Goal: Task Accomplishment & Management: Use online tool/utility

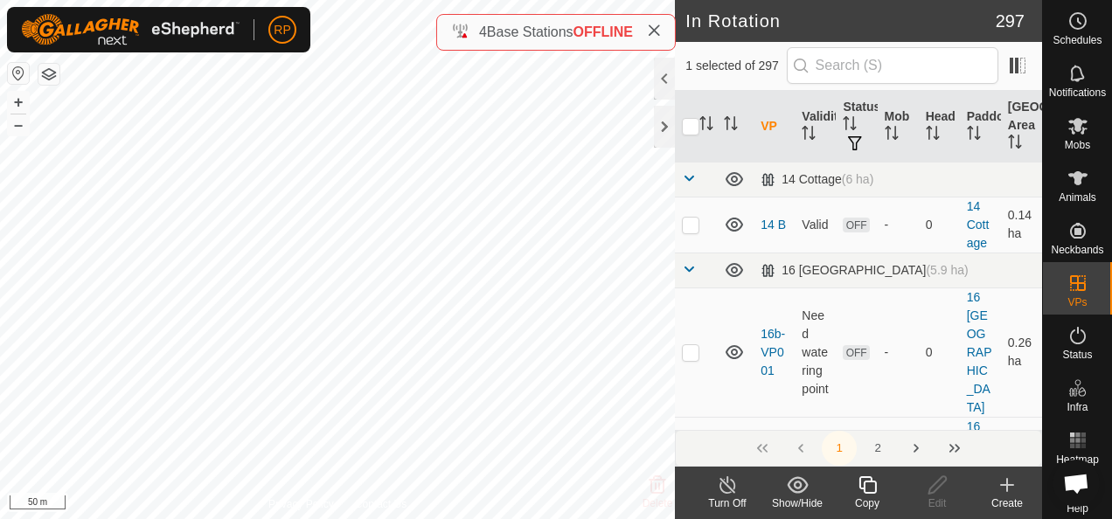
click at [864, 486] on icon at bounding box center [867, 485] width 17 height 17
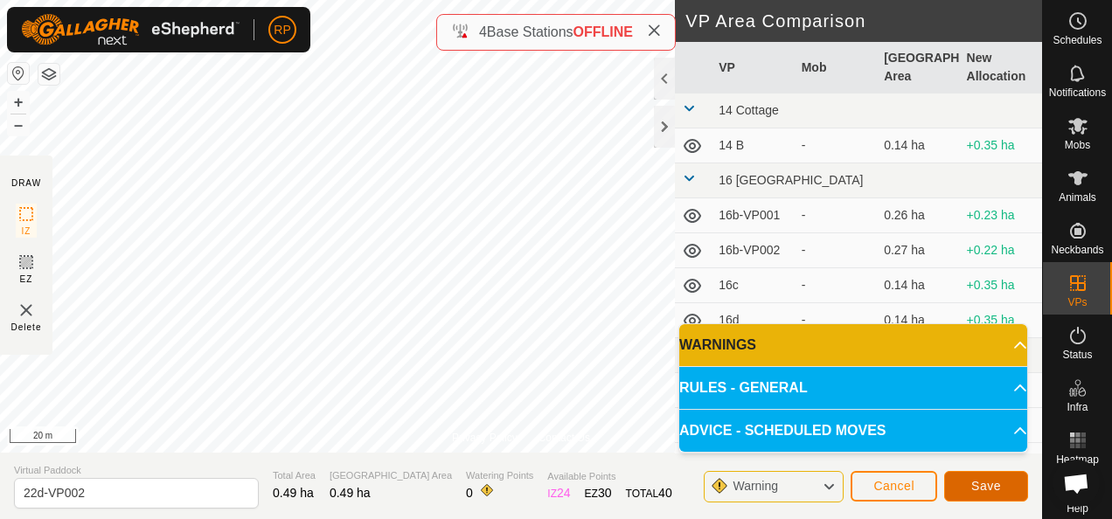
click at [990, 497] on button "Save" at bounding box center [986, 486] width 84 height 31
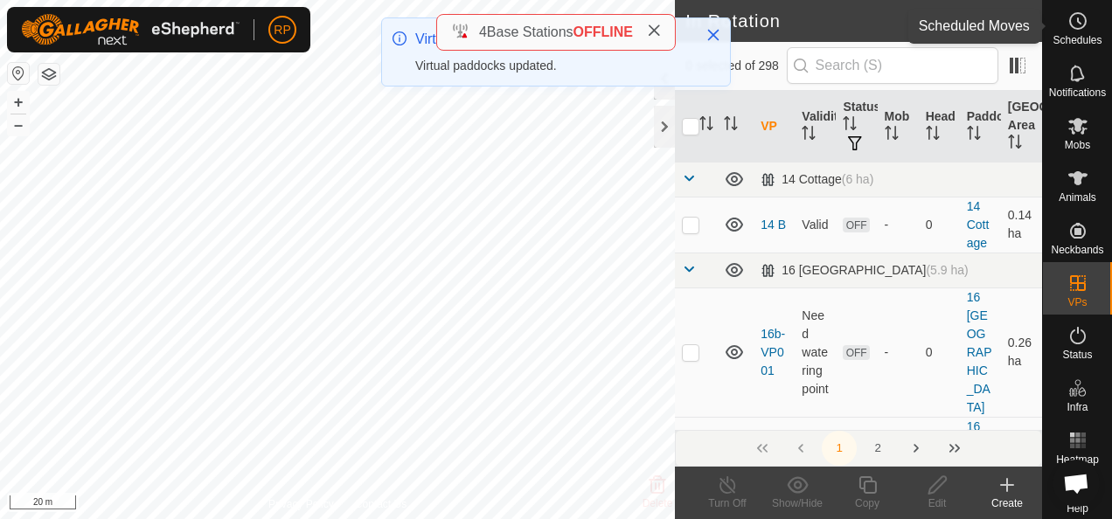
click at [1070, 22] on icon at bounding box center [1078, 20] width 21 height 21
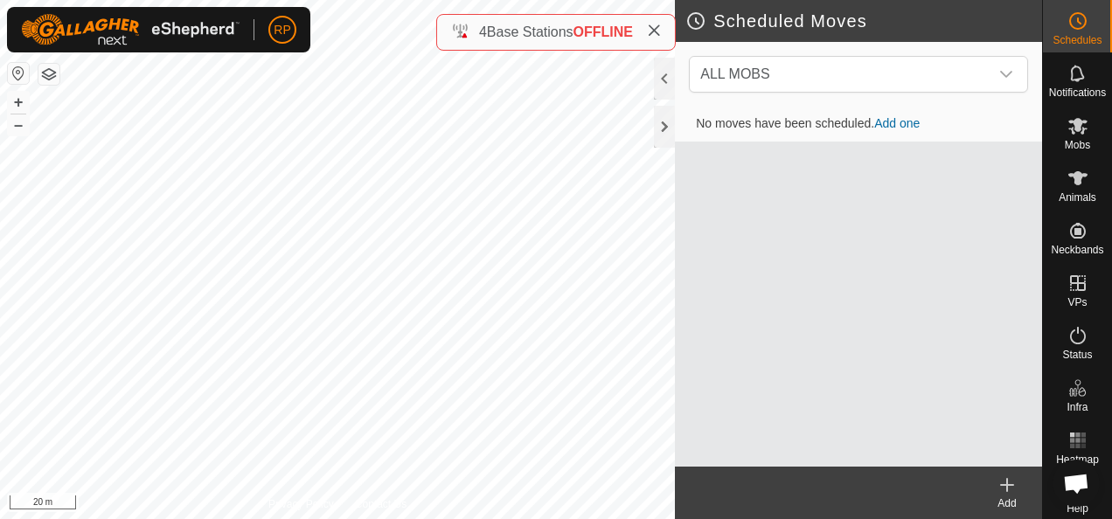
click at [899, 121] on link "Add one" at bounding box center [896, 123] width 45 height 14
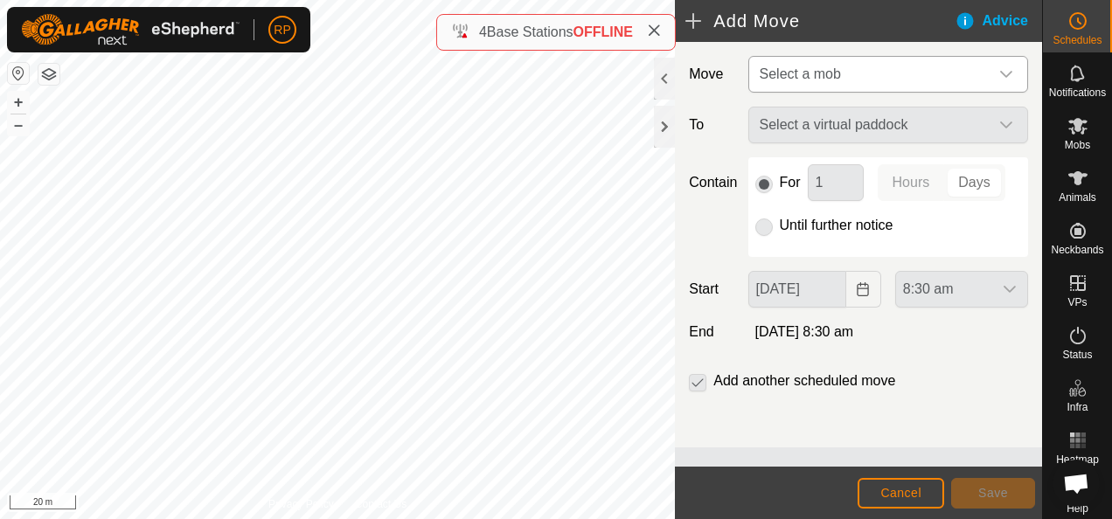
click at [1008, 74] on icon "dropdown trigger" at bounding box center [1006, 74] width 12 height 7
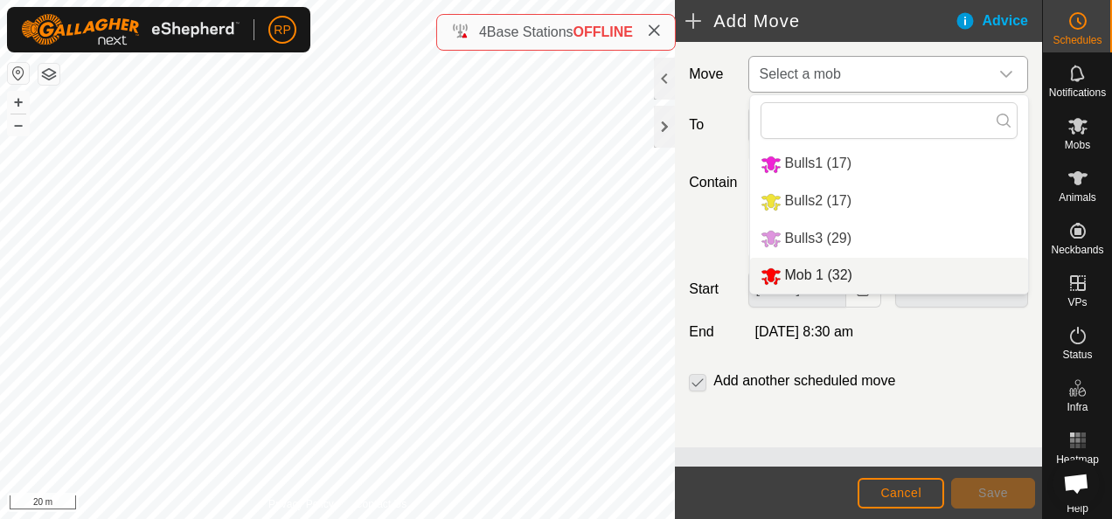
click at [806, 276] on li "Mob 1 (32)" at bounding box center [889, 276] width 278 height 36
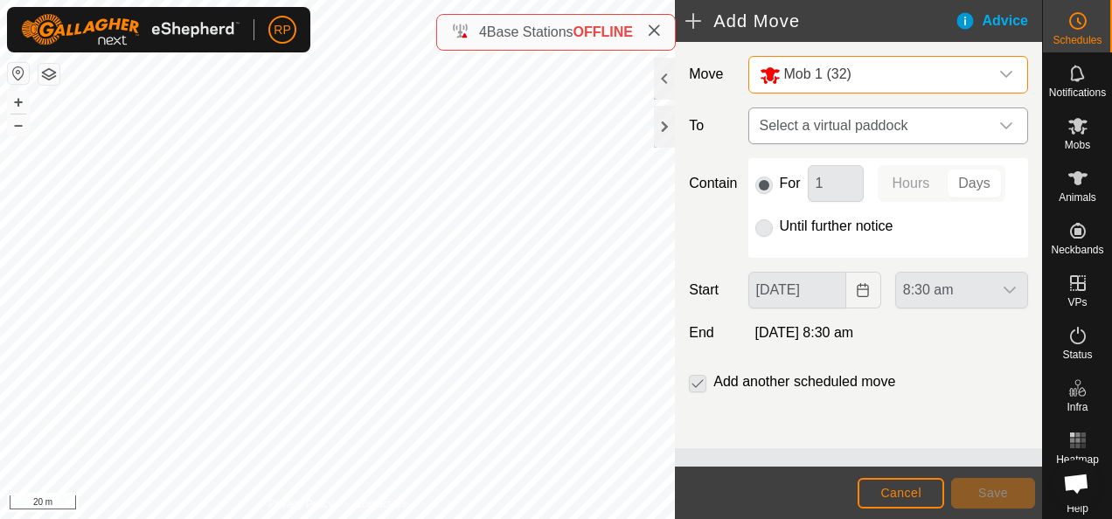
click at [1008, 124] on icon "dropdown trigger" at bounding box center [1006, 126] width 14 height 14
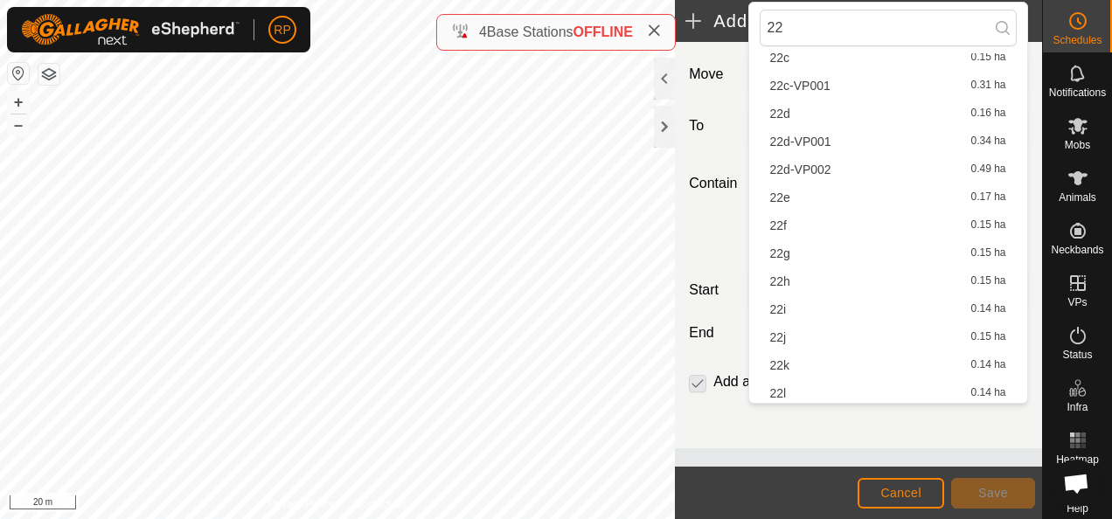
scroll to position [484, 0]
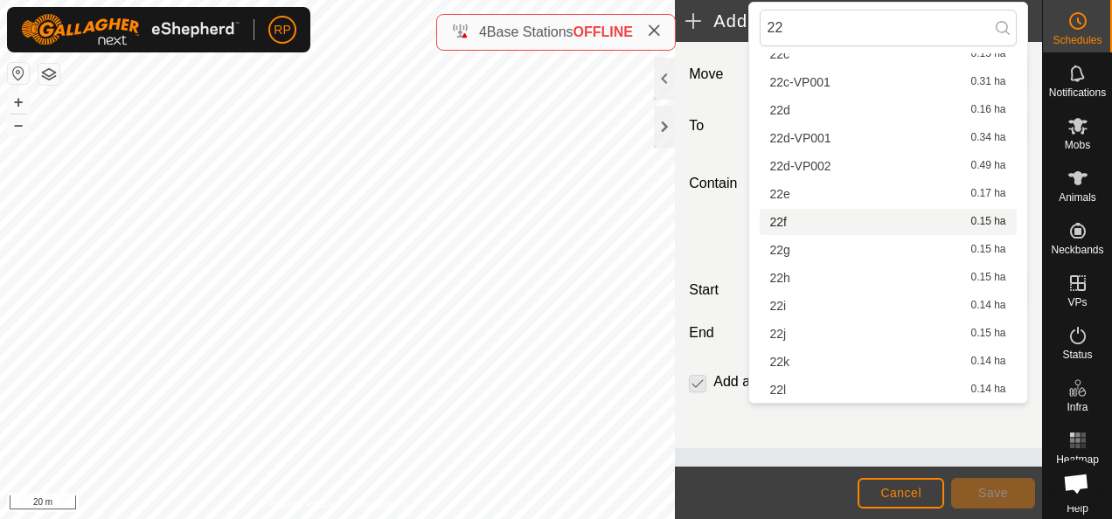
type input "22"
click at [776, 223] on li "22f 0.15 ha" at bounding box center [888, 222] width 257 height 26
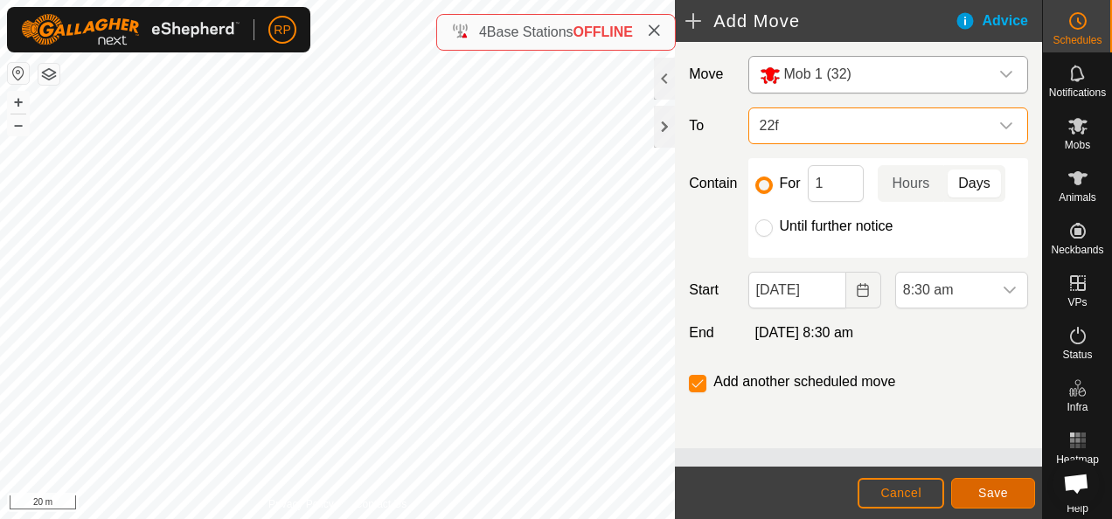
click at [1003, 498] on span "Save" at bounding box center [993, 493] width 30 height 14
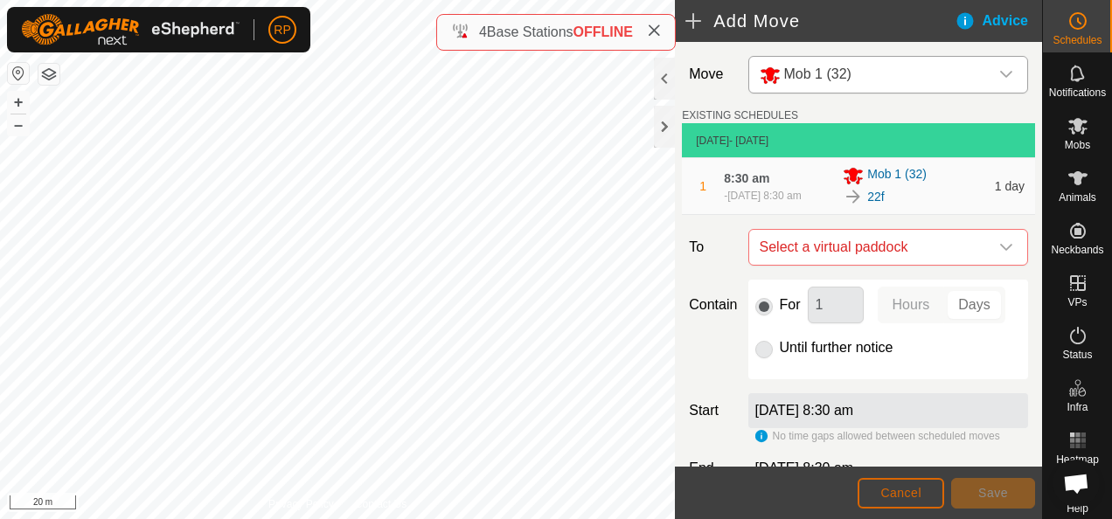
click at [901, 490] on span "Cancel" at bounding box center [901, 493] width 41 height 14
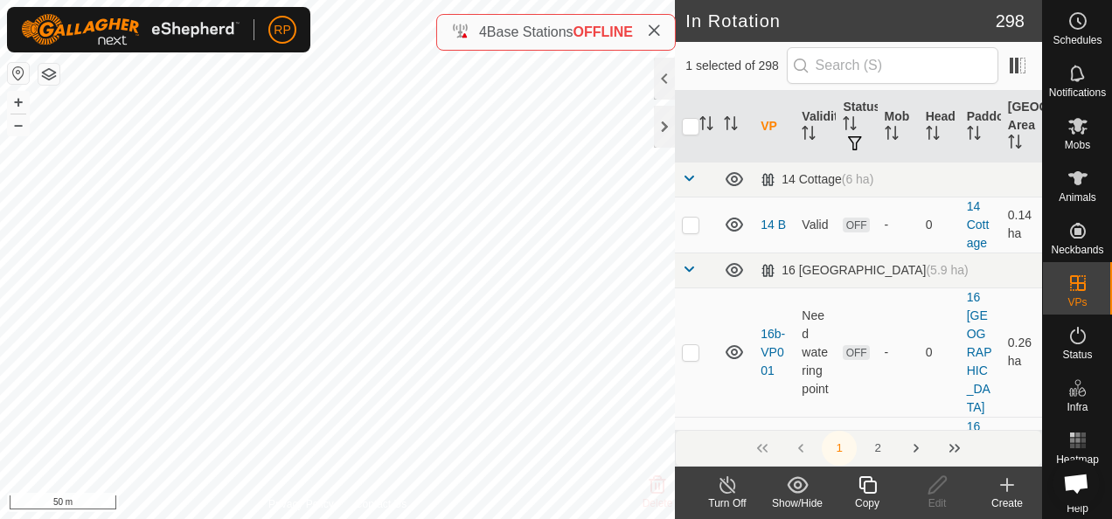
click at [865, 484] on icon at bounding box center [868, 485] width 22 height 21
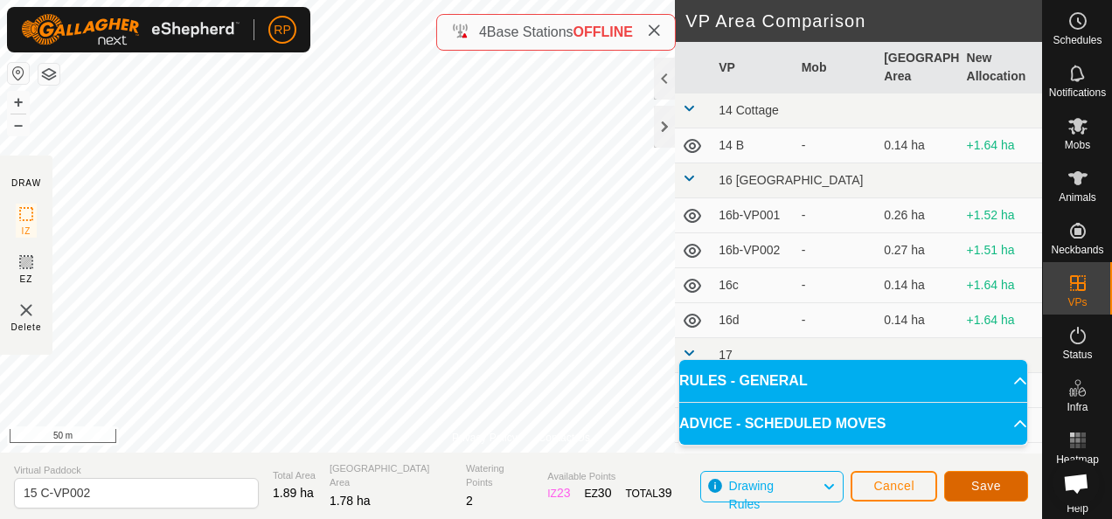
click at [981, 485] on span "Save" at bounding box center [986, 486] width 30 height 14
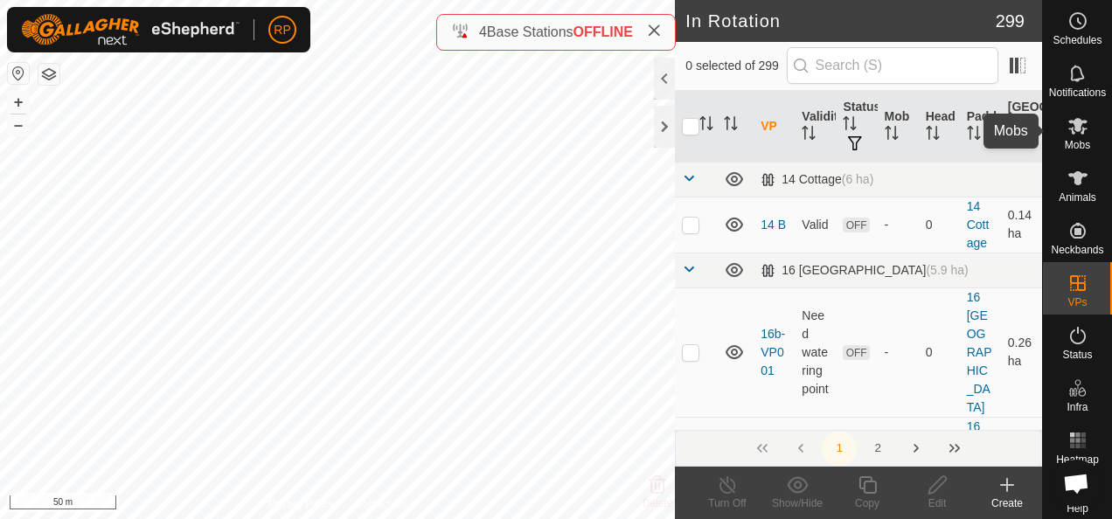
click at [1069, 127] on icon at bounding box center [1078, 126] width 19 height 17
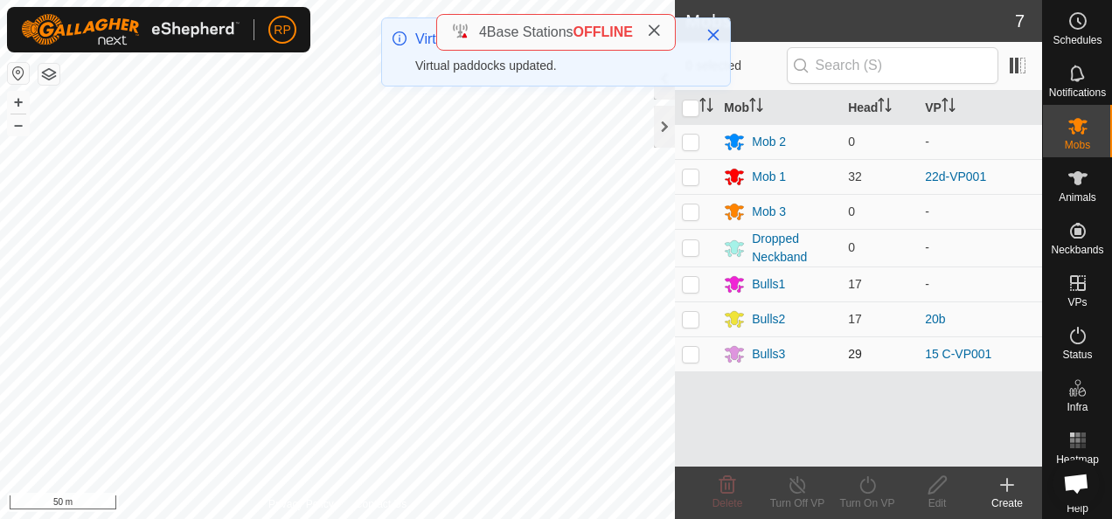
click at [689, 355] on p-checkbox at bounding box center [690, 354] width 17 height 14
checkbox input "true"
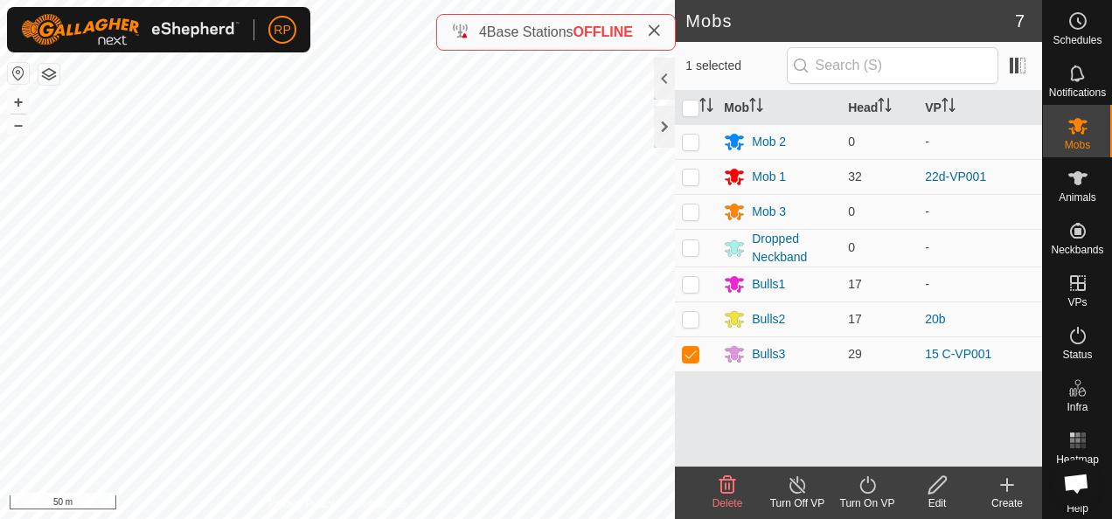
click at [867, 488] on icon at bounding box center [868, 485] width 22 height 21
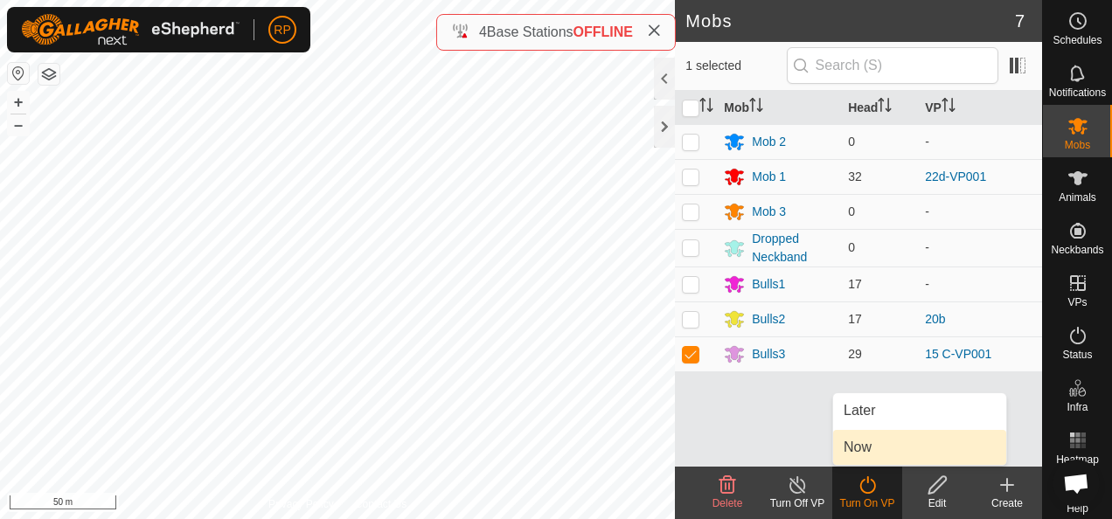
click at [860, 458] on link "Now" at bounding box center [919, 447] width 173 height 35
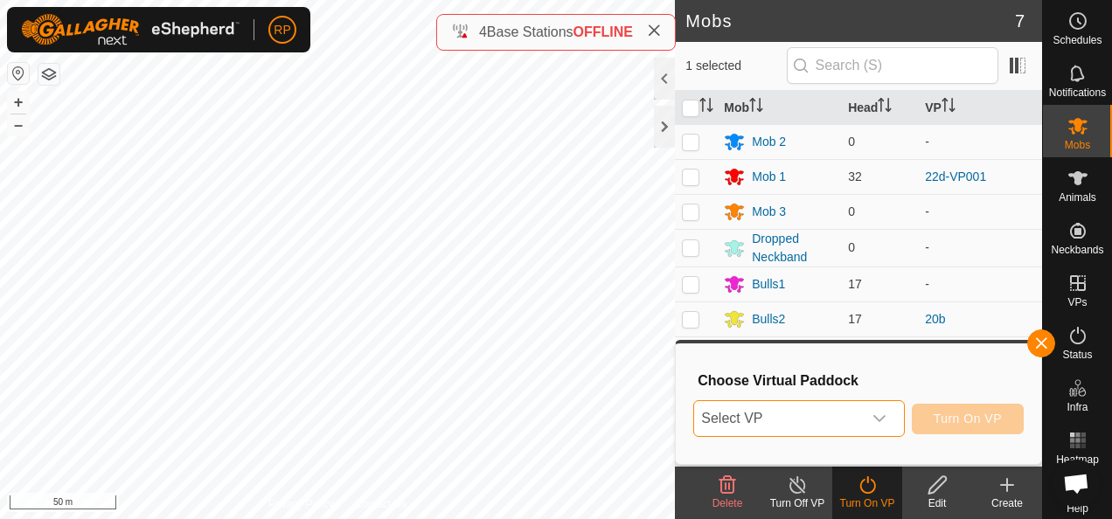
click at [861, 419] on span "Select VP" at bounding box center [777, 418] width 167 height 35
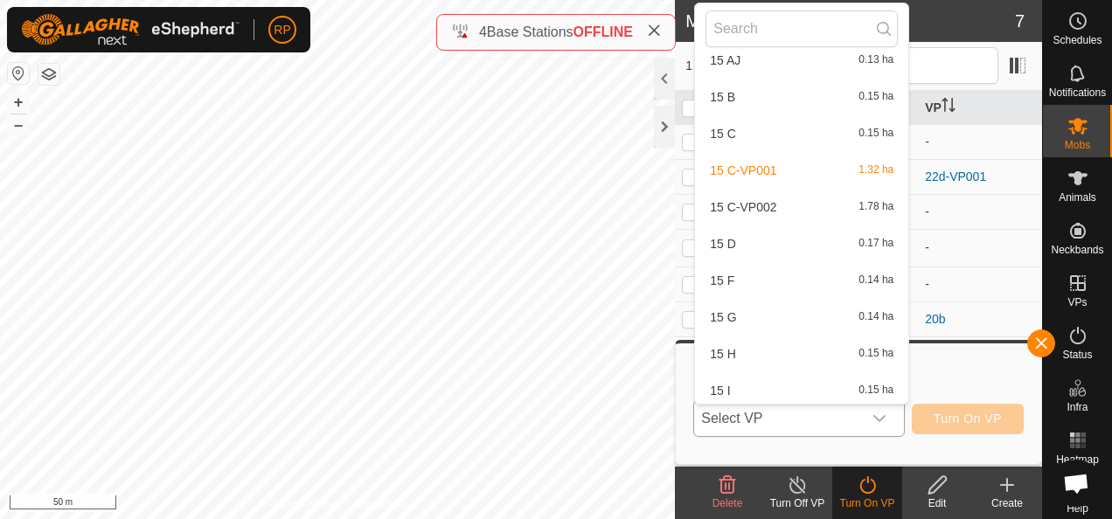
scroll to position [10607, 0]
click at [736, 205] on li "15 C-VP002 1.78 ha" at bounding box center [801, 204] width 213 height 35
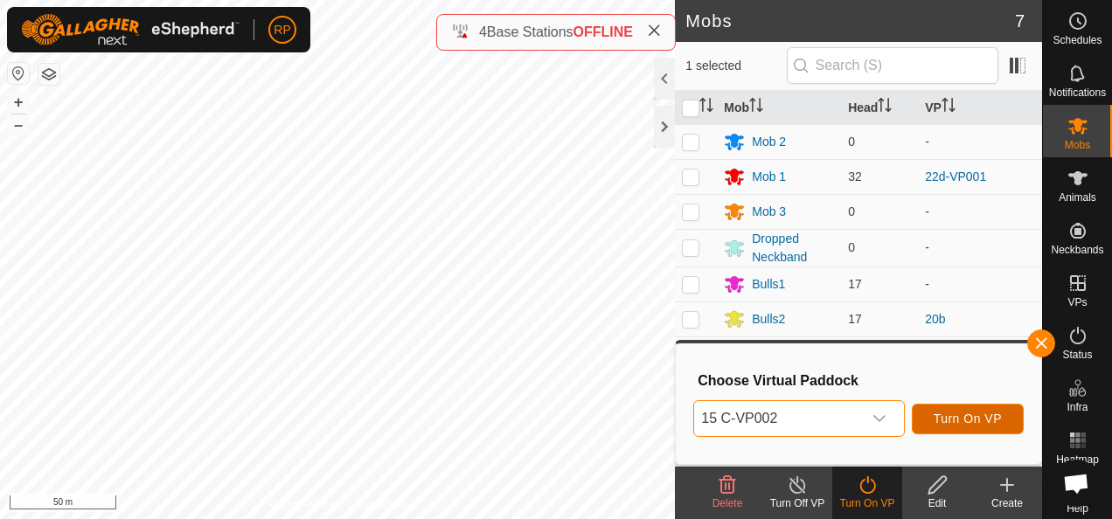
click at [946, 425] on span "Turn On VP" at bounding box center [968, 419] width 68 height 14
